Goal: Task Accomplishment & Management: Manage account settings

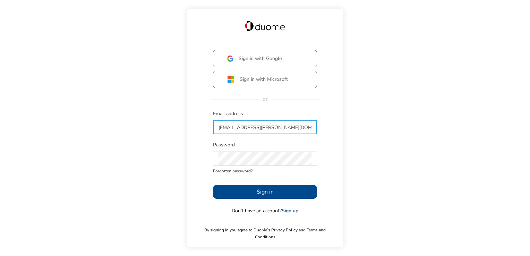
type input "[EMAIL_ADDRESS][PERSON_NAME][DOMAIN_NAME]"
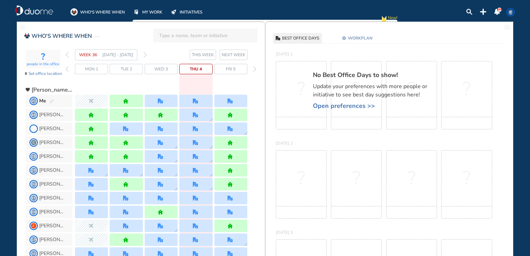
click at [313, 104] on span "Open preferences >>" at bounding box center [373, 105] width 121 height 7
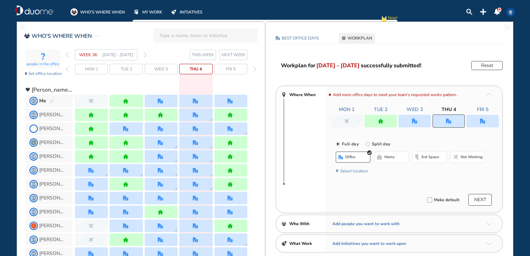
drag, startPoint x: 445, startPoint y: 117, endPoint x: 416, endPoint y: 142, distance: 38.4
click at [445, 117] on div at bounding box center [448, 120] width 32 height 13
click at [392, 156] on span "home" at bounding box center [389, 157] width 10 height 6
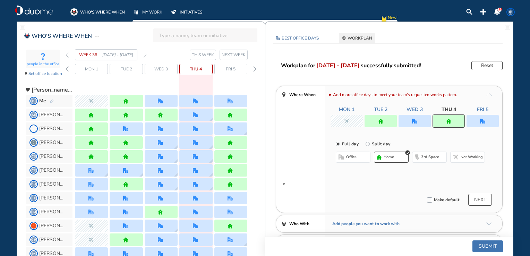
click at [492, 114] on div "Mon 1 Tue 2 Wed 3 Thu 4 Fri 5" at bounding box center [414, 116] width 168 height 21
click at [488, 120] on div at bounding box center [482, 121] width 32 height 12
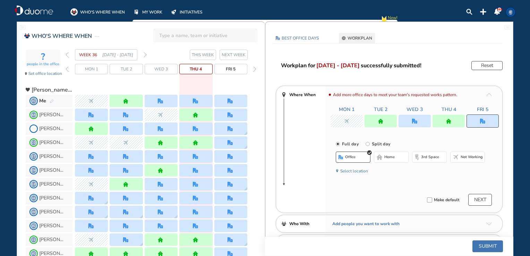
click at [347, 153] on button "office" at bounding box center [352, 156] width 35 height 11
drag, startPoint x: 489, startPoint y: 246, endPoint x: 486, endPoint y: 241, distance: 5.8
click at [489, 246] on button "Submit" at bounding box center [487, 246] width 30 height 12
